Goal: Task Accomplishment & Management: Manage account settings

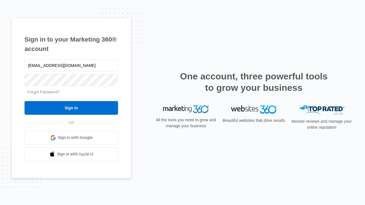
type input "[EMAIL_ADDRESS][DOMAIN_NAME]"
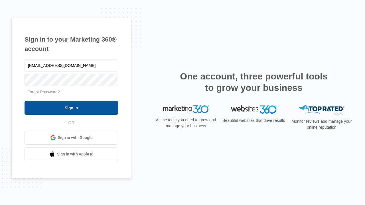
click at [71, 108] on input "Sign In" at bounding box center [72, 108] width 94 height 14
